Goal: Task Accomplishment & Management: Use online tool/utility

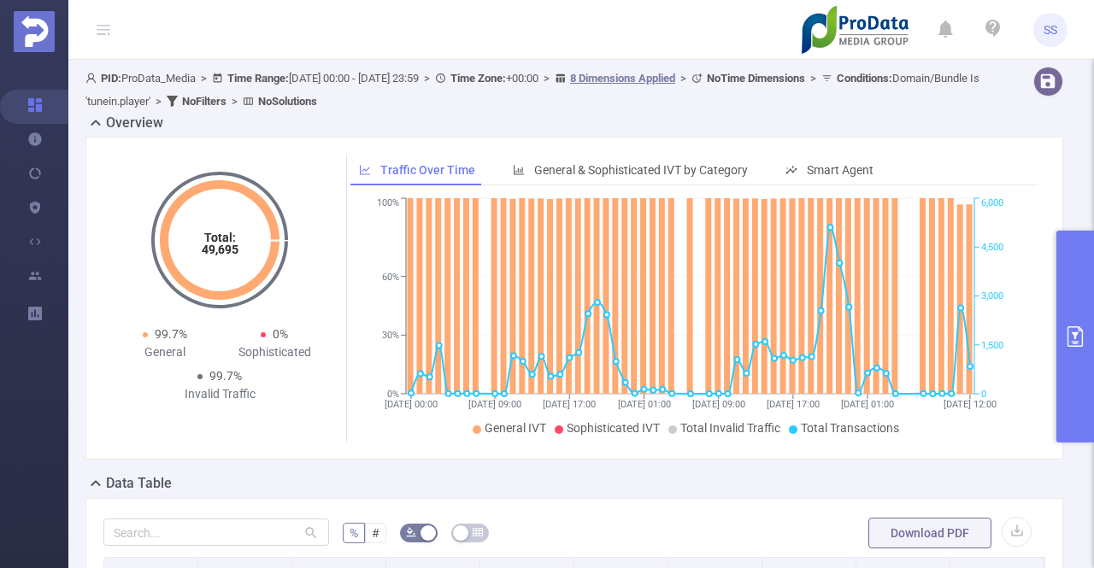
click at [1077, 298] on button "primary" at bounding box center [1075, 337] width 38 height 212
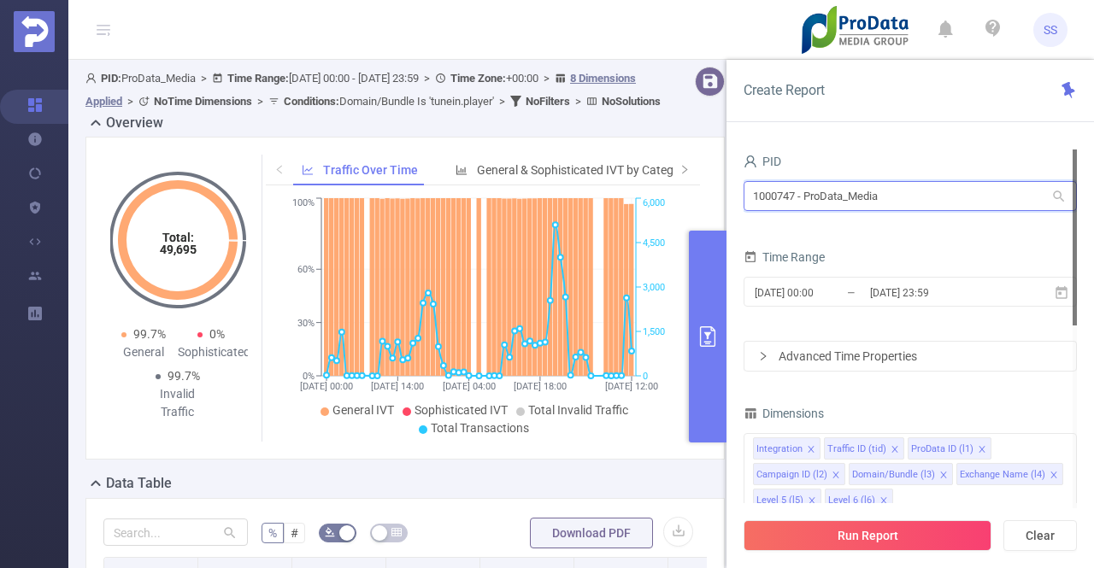
drag, startPoint x: 959, startPoint y: 199, endPoint x: 579, endPoint y: 164, distance: 381.0
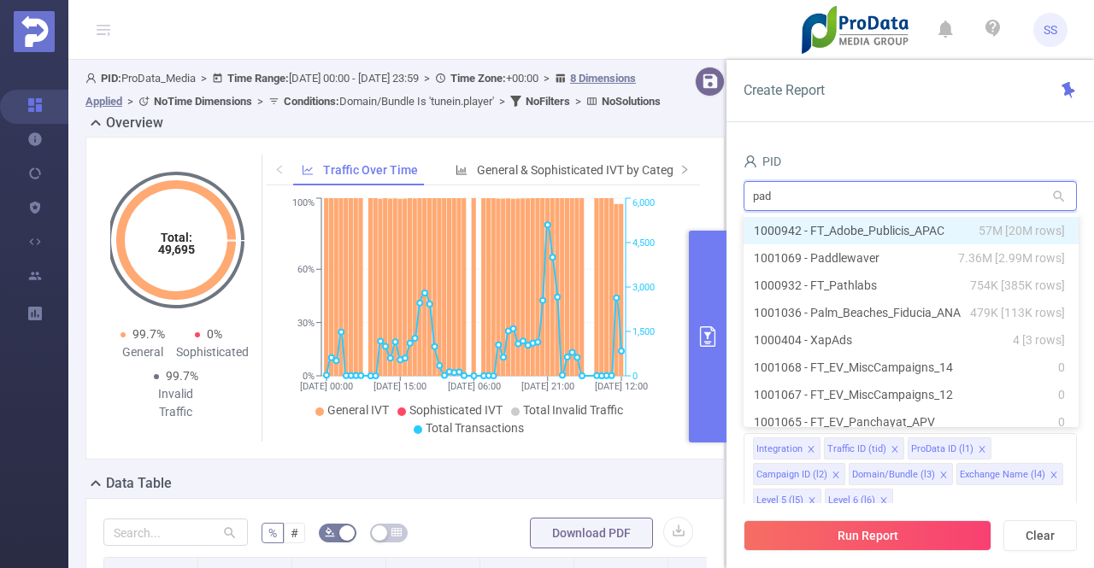
type input "padd"
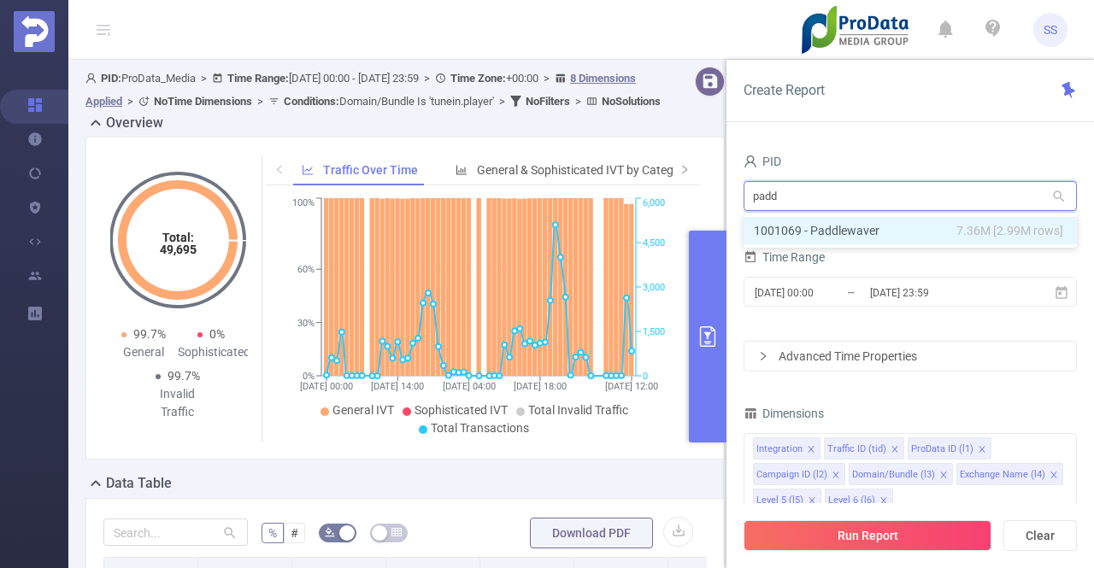
drag, startPoint x: 873, startPoint y: 233, endPoint x: 877, endPoint y: 244, distance: 11.6
click at [873, 233] on li "1001069 - Paddlewaver 7.36M [2.99M rows]" at bounding box center [909, 230] width 333 height 27
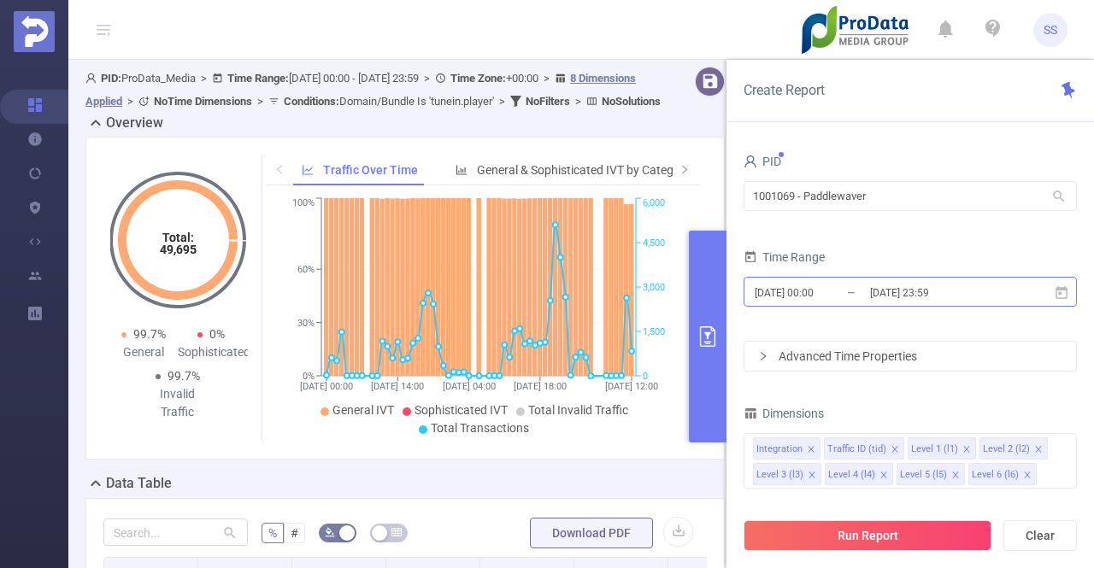
click at [916, 297] on input "[DATE] 23:59" at bounding box center [937, 292] width 138 height 23
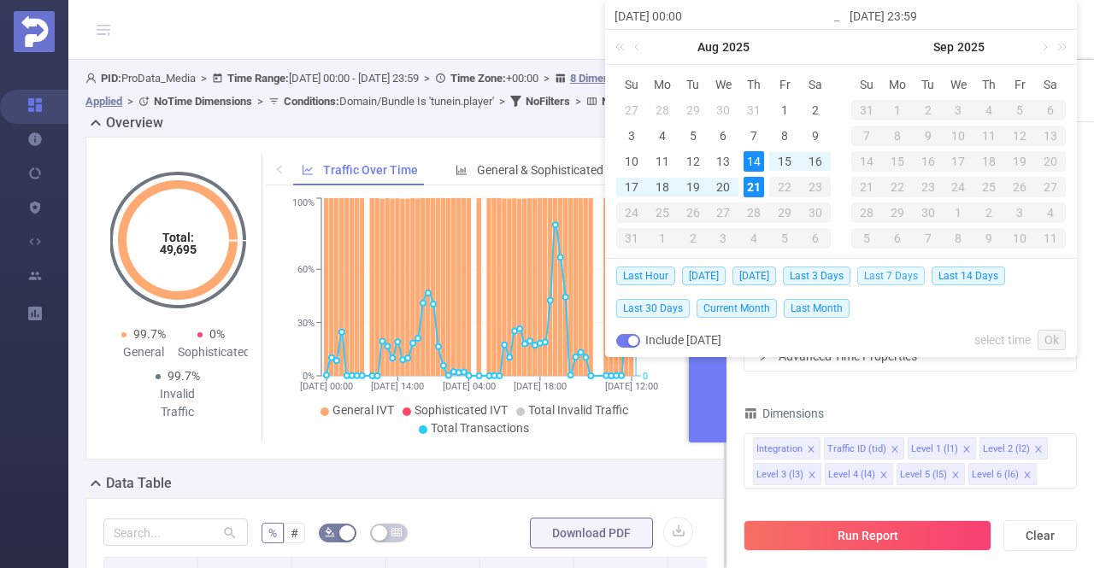
click at [906, 277] on span "Last 7 Days" at bounding box center [891, 276] width 68 height 19
type input "[DATE] 00:00"
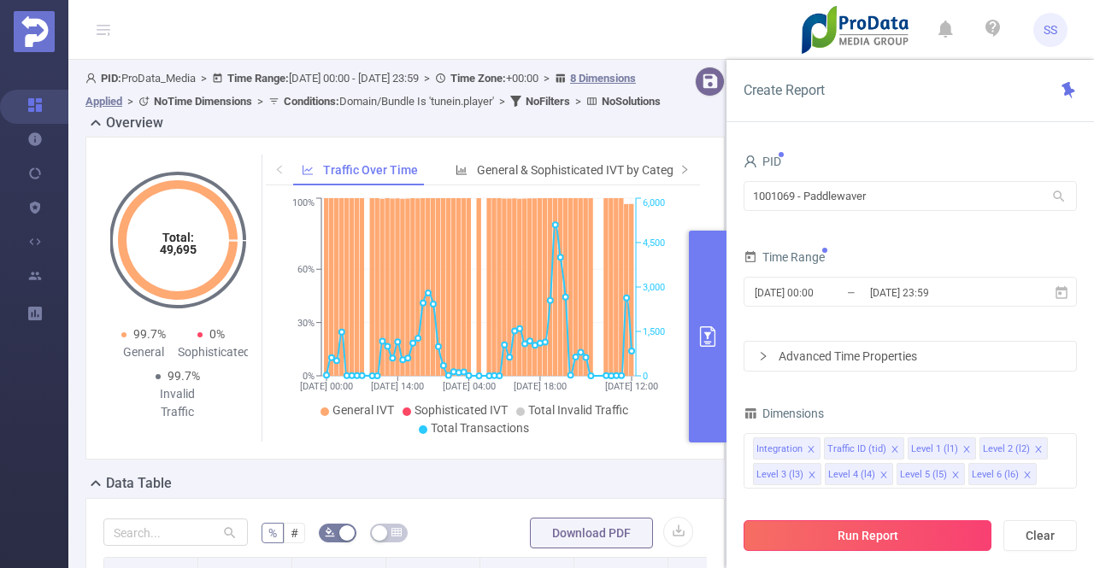
click at [894, 522] on button "Run Report" at bounding box center [867, 535] width 248 height 31
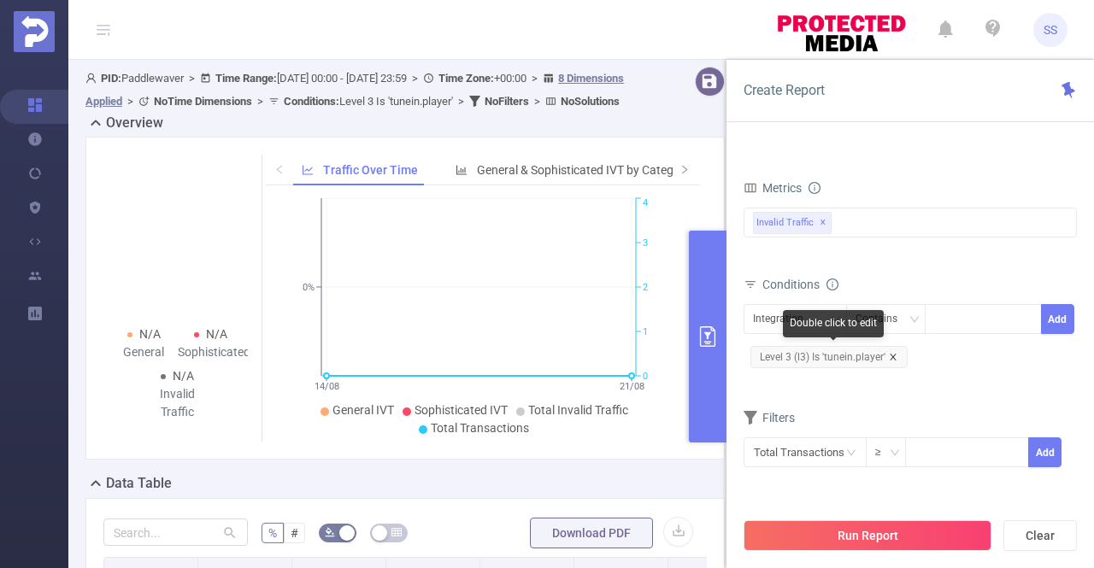
click at [890, 357] on icon "icon: close" at bounding box center [893, 357] width 9 height 9
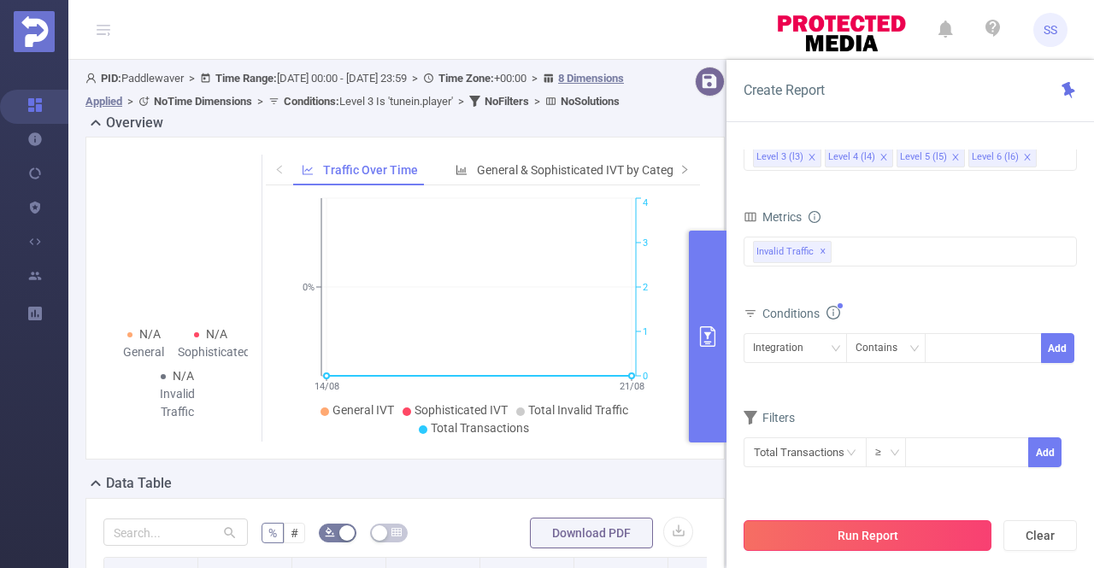
click at [858, 536] on button "Run Report" at bounding box center [867, 535] width 248 height 31
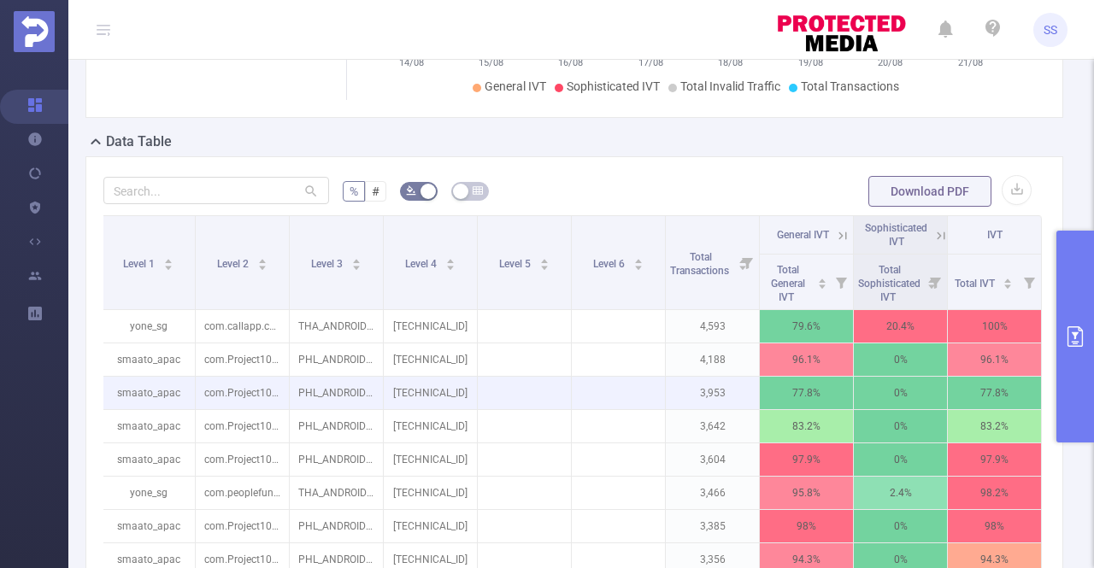
scroll to position [427, 0]
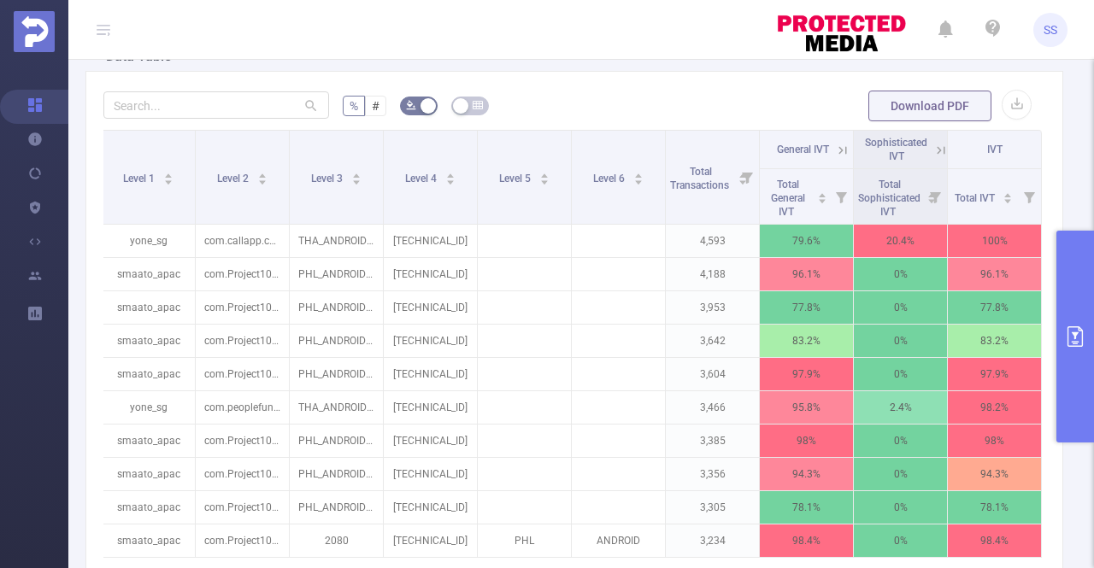
click at [835, 144] on icon at bounding box center [842, 150] width 15 height 15
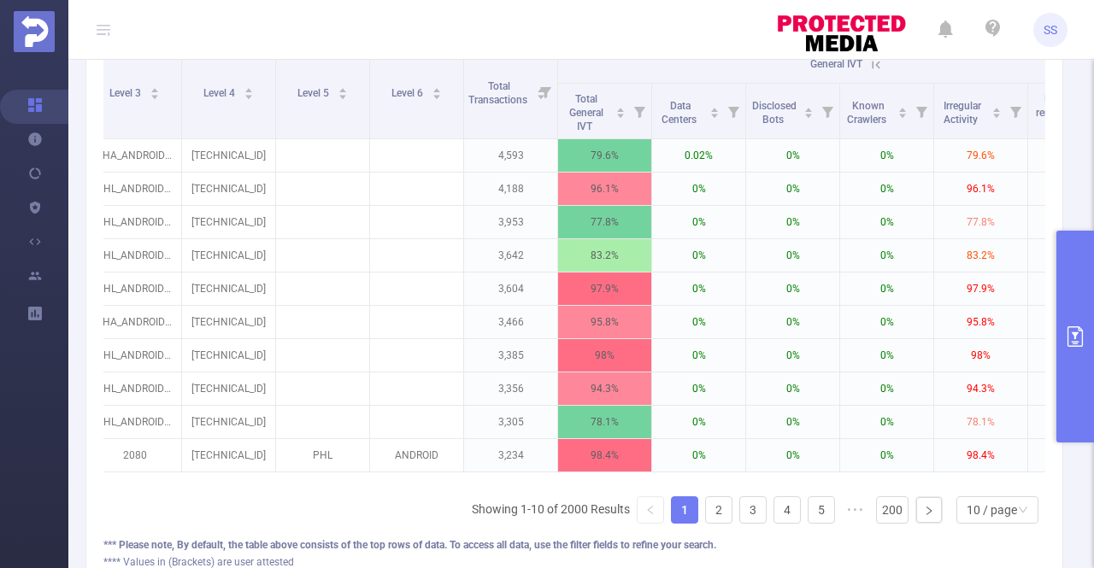
scroll to position [0, 0]
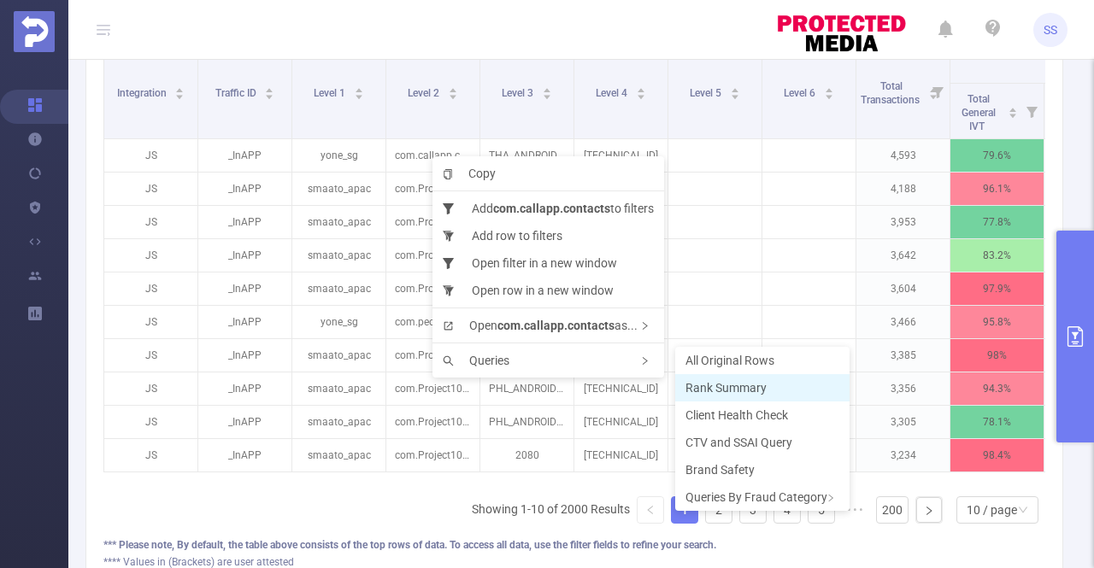
click at [748, 387] on span "Rank Summary" at bounding box center [725, 388] width 81 height 14
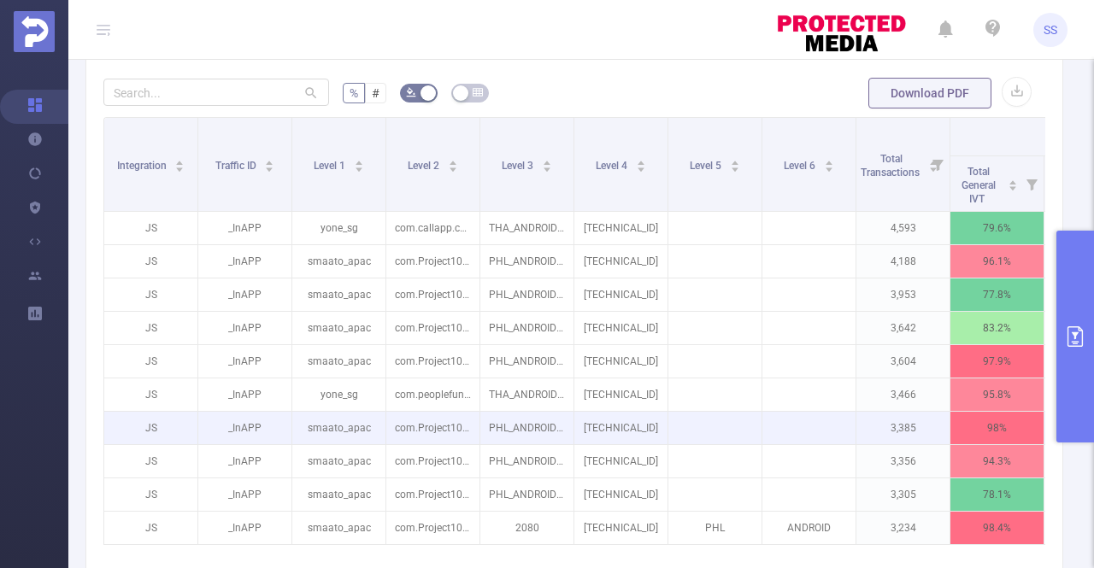
scroll to position [427, 0]
